Goal: Information Seeking & Learning: Learn about a topic

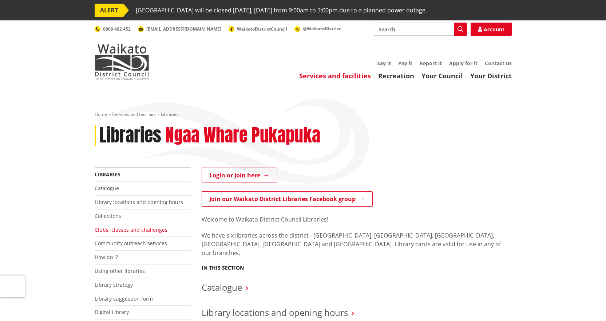
click at [116, 229] on link "Clubs, classes and challenges" at bounding box center [131, 229] width 73 height 7
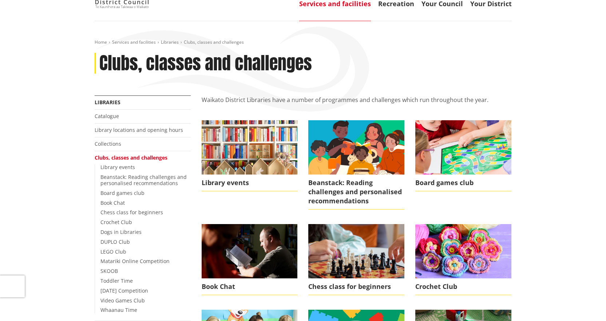
scroll to position [73, 0]
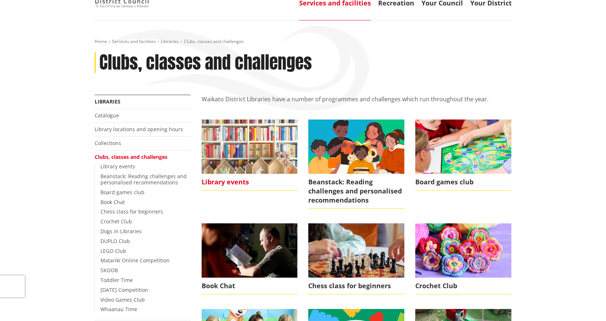
click at [239, 147] on img at bounding box center [250, 146] width 96 height 54
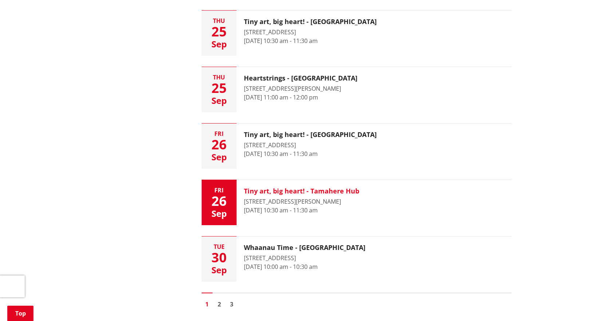
scroll to position [1055, 0]
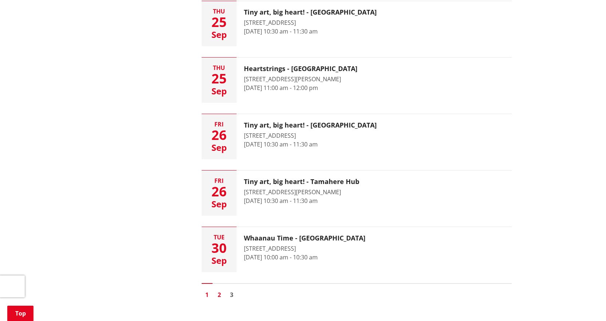
click at [219, 296] on link "2" at bounding box center [219, 294] width 11 height 11
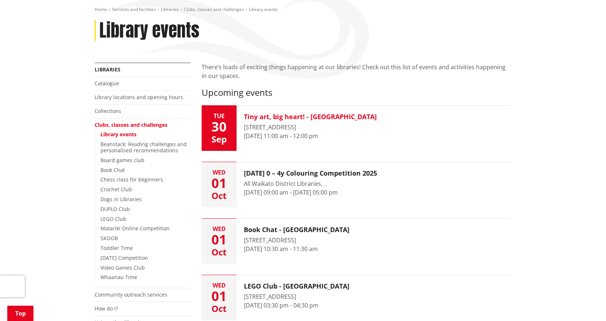
scroll to position [109, 0]
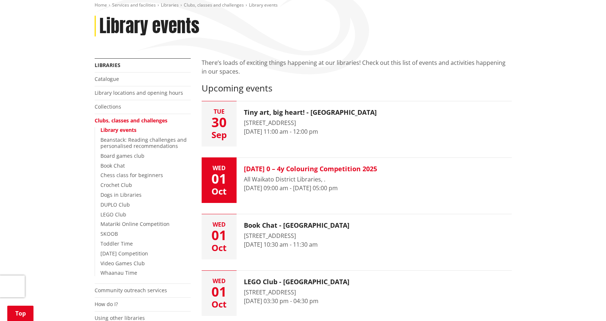
click at [327, 170] on h3 "Halloween 0 – 4y Colouring Competition 2025" at bounding box center [310, 169] width 133 height 8
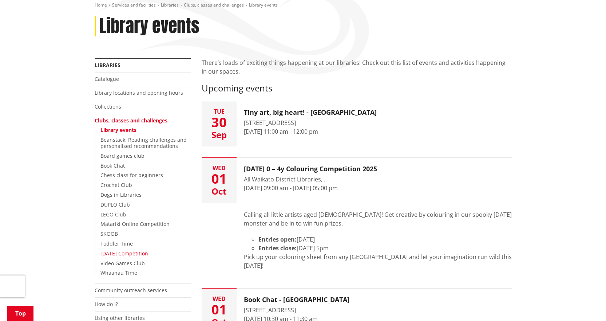
click at [116, 253] on link "[DATE] Competition" at bounding box center [124, 253] width 48 height 7
